Goal: Information Seeking & Learning: Learn about a topic

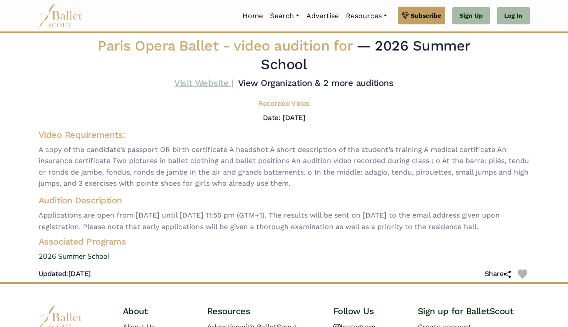
click at [215, 87] on link "Visit Website |" at bounding box center [203, 83] width 59 height 11
click at [326, 84] on link "View Organization & 2 more auditions" at bounding box center [316, 83] width 156 height 11
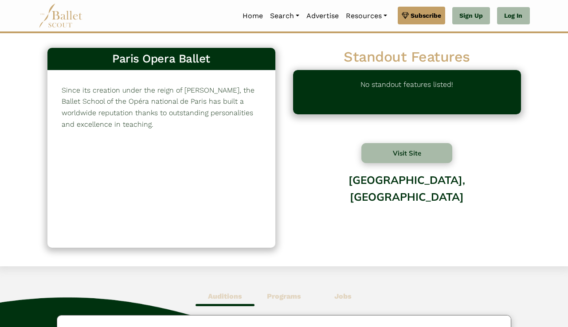
click at [285, 299] on b "Programs" at bounding box center [284, 296] width 34 height 8
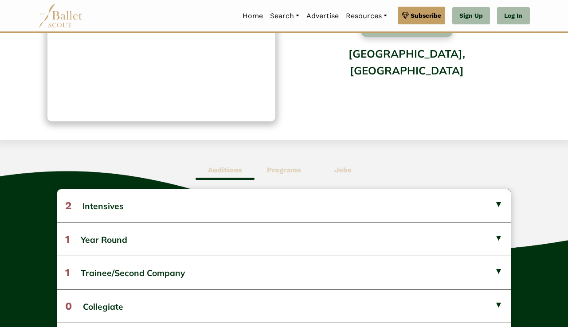
scroll to position [112, 0]
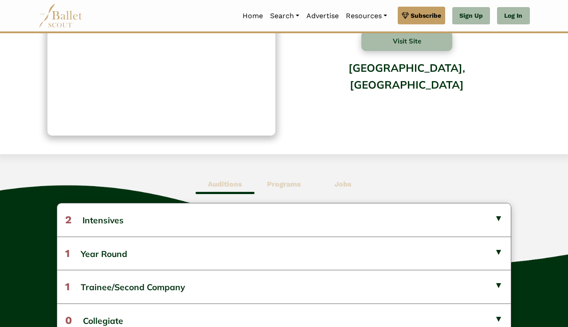
click at [333, 188] on span "Jobs" at bounding box center [342, 184] width 59 height 20
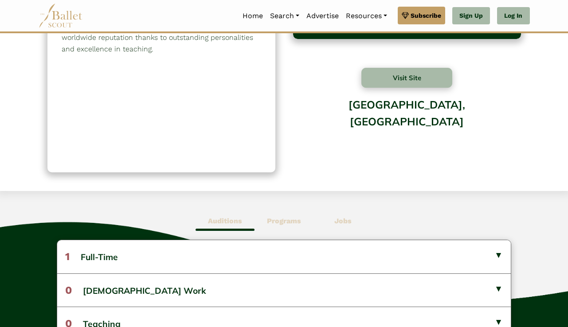
scroll to position [0, 0]
